Goal: Find specific page/section: Find specific page/section

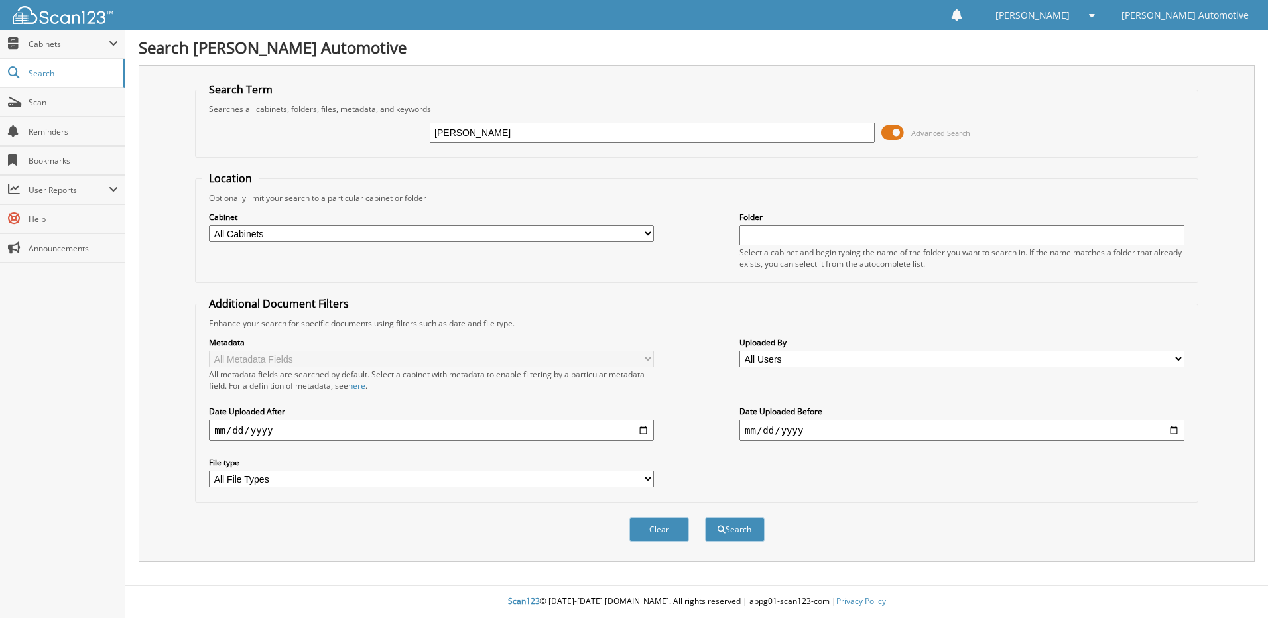
type input "[PERSON_NAME]"
click at [705, 517] on button "Search" at bounding box center [735, 529] width 60 height 25
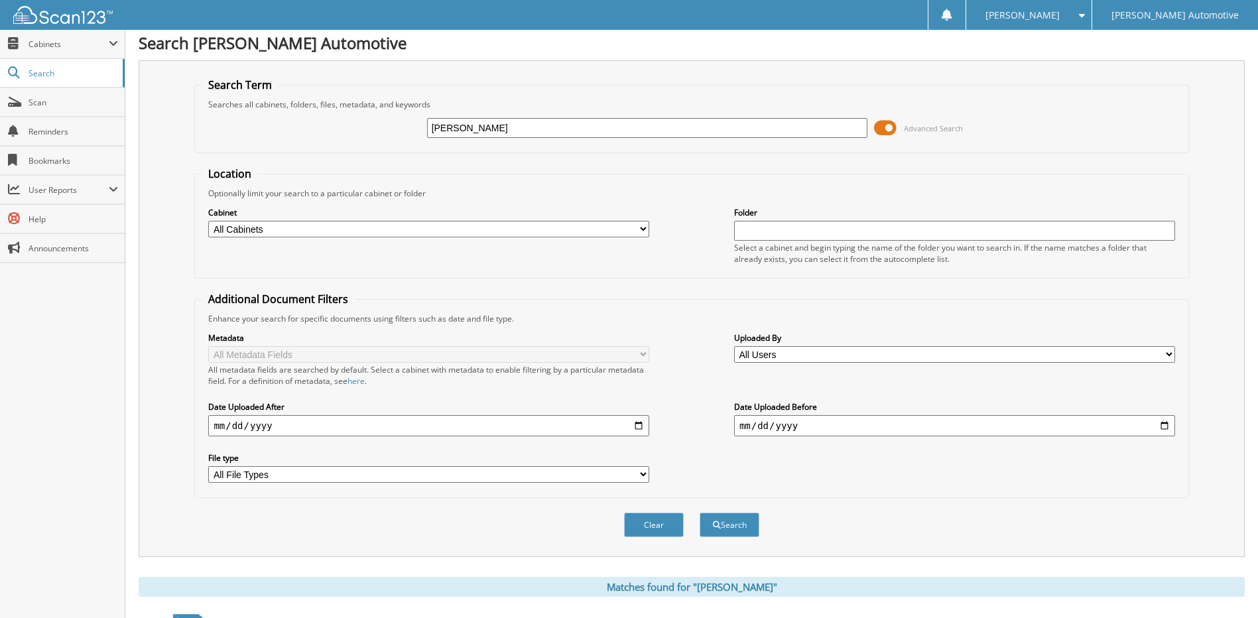
scroll to position [204, 0]
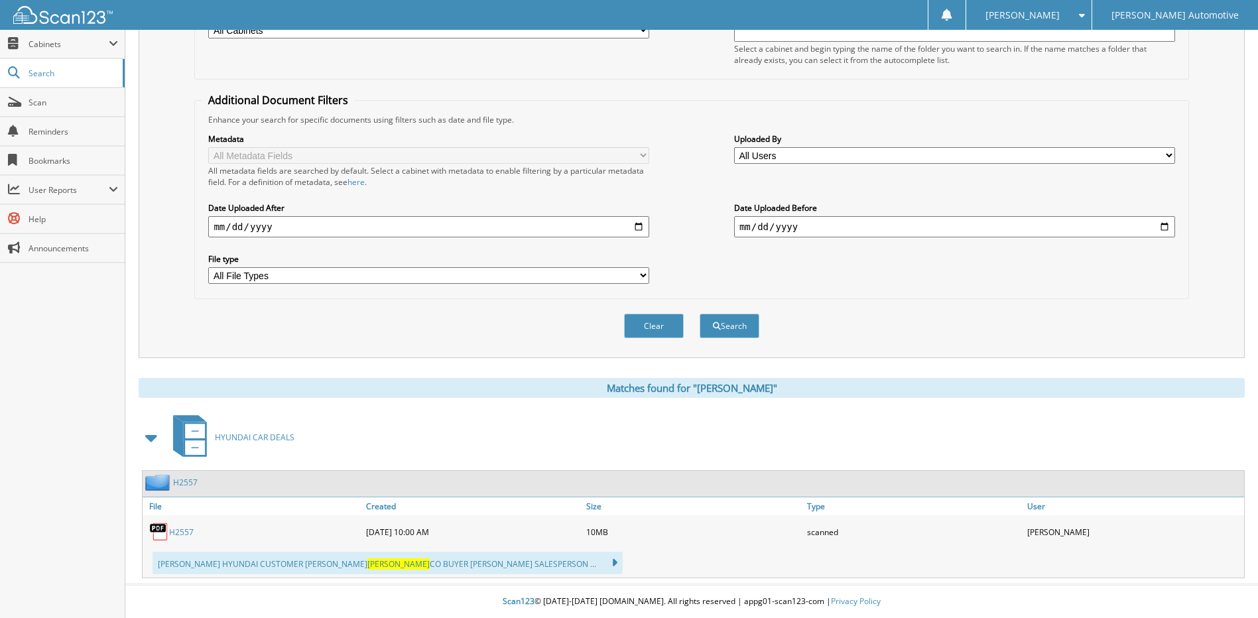
click at [186, 533] on link "H2557" at bounding box center [181, 532] width 25 height 11
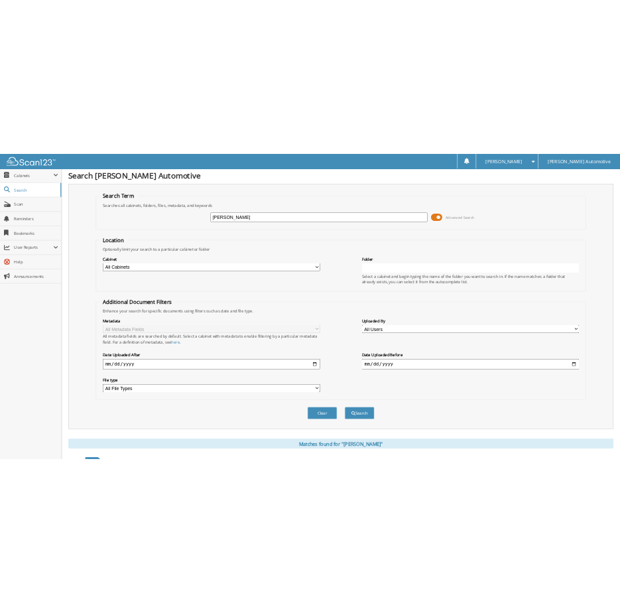
scroll to position [0, 0]
